Goal: Task Accomplishment & Management: Use online tool/utility

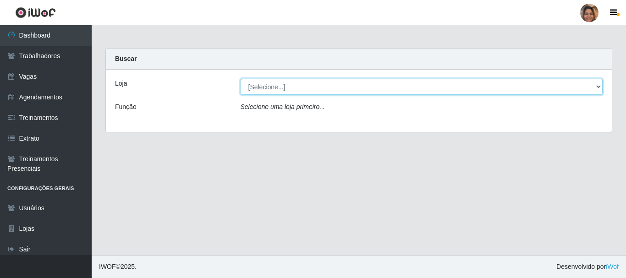
click at [599, 88] on select "[Selecione...] Mar Vermelho - CEASA Mar Vermelho - Centro de Distribuição" at bounding box center [422, 87] width 363 height 16
select select "474"
click at [241, 79] on select "[Selecione...] Mar Vermelho - CEASA Mar Vermelho - Centro de Distribuição" at bounding box center [422, 87] width 363 height 16
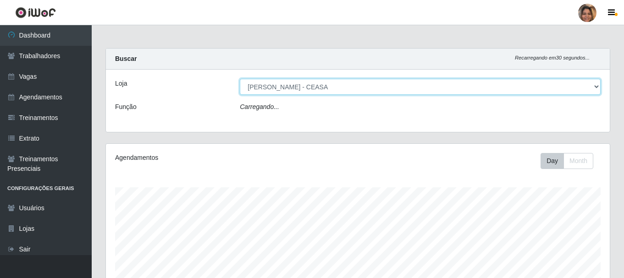
scroll to position [190, 504]
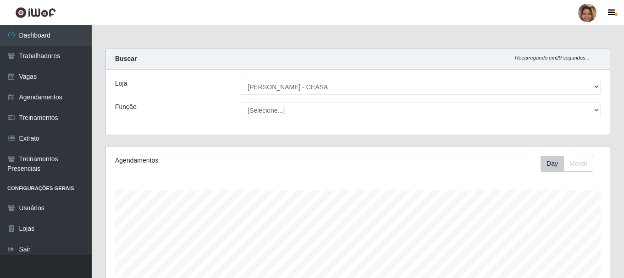
click at [600, 110] on div "[Selecione...] Repositor Repositor + Repositor ++" at bounding box center [420, 110] width 374 height 16
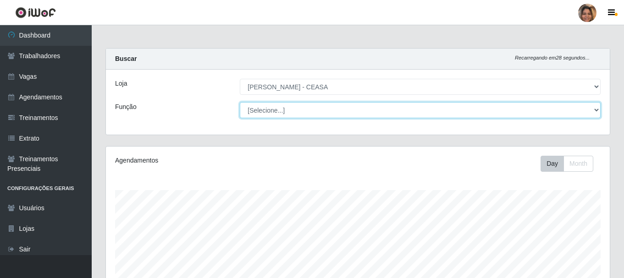
click at [598, 110] on select "[Selecione...] Repositor Repositor + Repositor ++" at bounding box center [420, 110] width 361 height 16
select select "24"
click at [240, 102] on select "[Selecione...] Repositor Repositor + Repositor ++" at bounding box center [420, 110] width 361 height 16
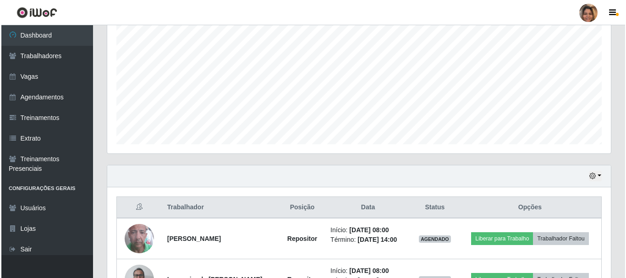
scroll to position [249, 0]
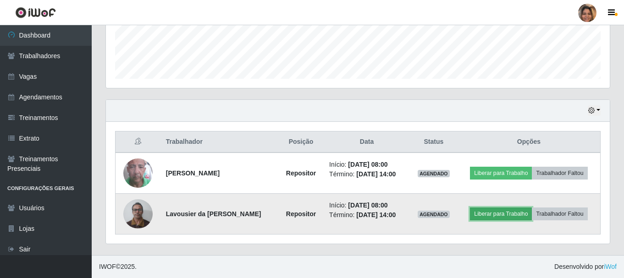
click at [506, 213] on button "Liberar para Trabalho" at bounding box center [501, 214] width 62 height 13
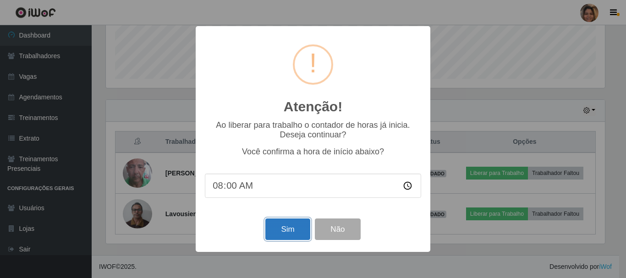
click at [292, 225] on button "Sim" at bounding box center [287, 230] width 44 height 22
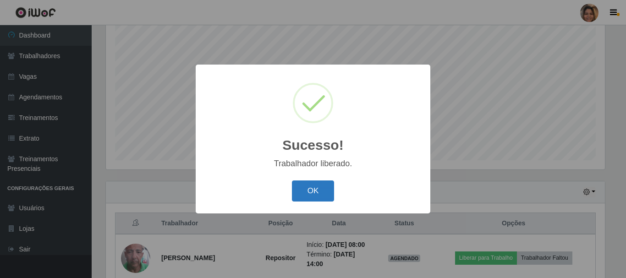
click at [309, 188] on button "OK" at bounding box center [313, 192] width 43 height 22
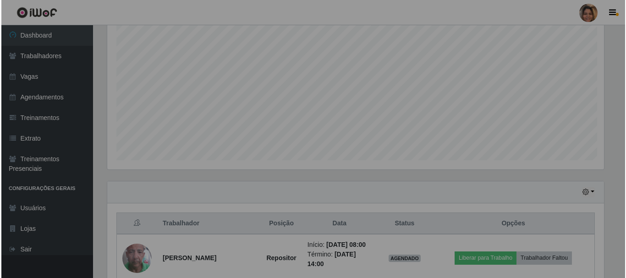
scroll to position [190, 504]
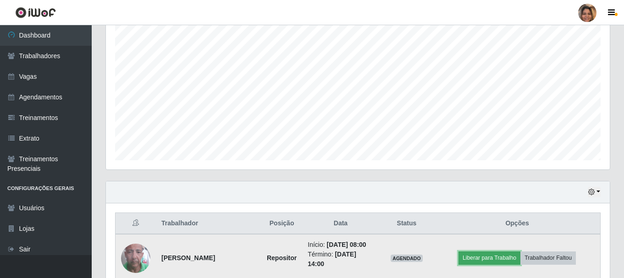
click at [491, 260] on button "Liberar para Trabalho" at bounding box center [489, 258] width 62 height 13
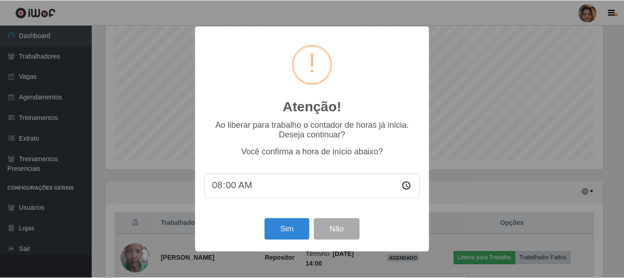
scroll to position [190, 499]
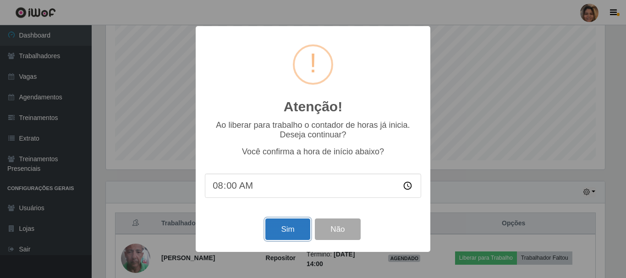
click at [290, 236] on button "Sim" at bounding box center [287, 230] width 44 height 22
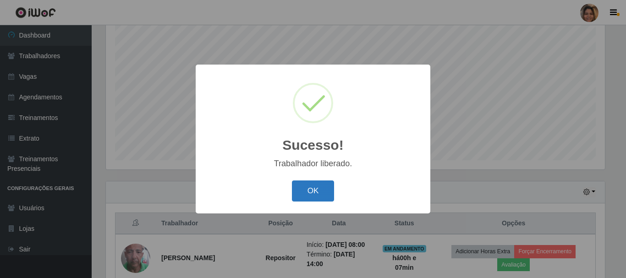
click at [301, 193] on button "OK" at bounding box center [313, 192] width 43 height 22
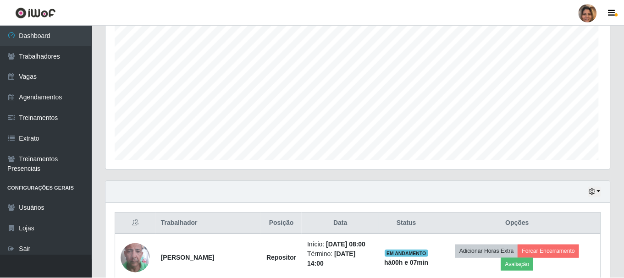
scroll to position [190, 504]
